Goal: Task Accomplishment & Management: Manage account settings

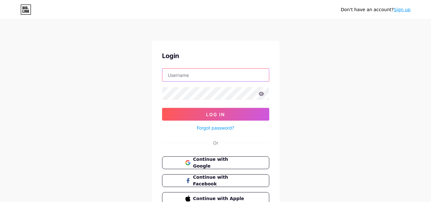
click at [212, 74] on input "text" at bounding box center [215, 75] width 106 height 13
type input "[EMAIL_ADDRESS][DOMAIN_NAME]"
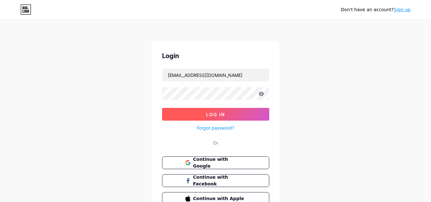
click at [219, 119] on button "Log In" at bounding box center [215, 114] width 107 height 13
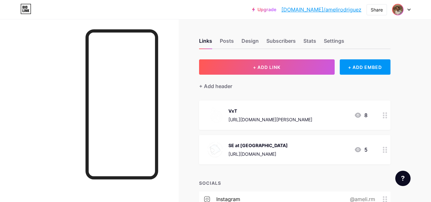
click at [394, 13] on img at bounding box center [397, 9] width 10 height 10
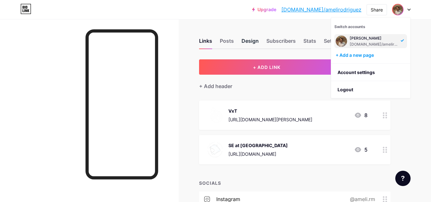
click at [250, 44] on div "Design" at bounding box center [249, 42] width 17 height 11
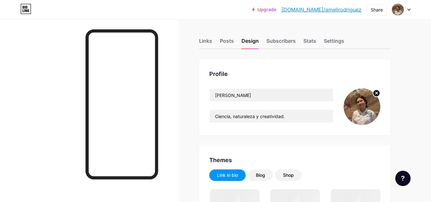
click at [376, 93] on icon at bounding box center [376, 93] width 2 height 2
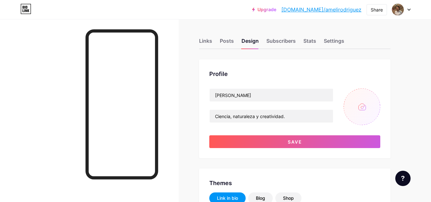
click at [352, 106] on input "file" at bounding box center [361, 106] width 37 height 37
type input "#b38080"
type input "#ffffff"
type input "C:\fakepath\WhatsApp Image [DATE] 9.40.59 AM.jpeg"
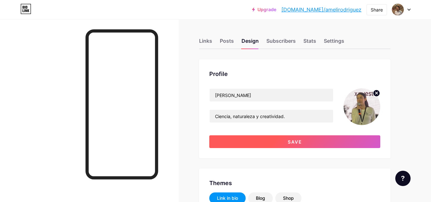
click at [321, 142] on button "Save" at bounding box center [294, 141] width 171 height 13
type input "#ffffff"
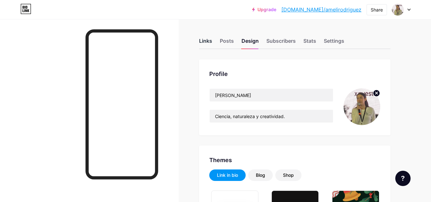
click at [202, 38] on div "Links" at bounding box center [205, 42] width 13 height 11
